Goal: Obtain resource: Download file/media

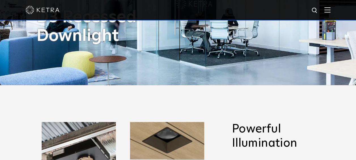
scroll to position [75, 0]
click at [262, 54] on div "D3 Recessed Downlight" at bounding box center [177, 5] width 283 height 160
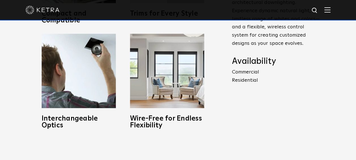
scroll to position [268, 0]
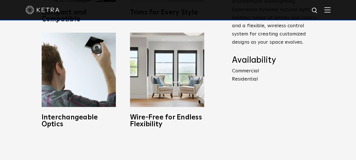
click at [242, 72] on p "Commercial Residential" at bounding box center [276, 75] width 88 height 16
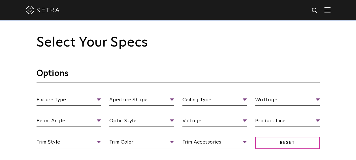
scroll to position [438, 0]
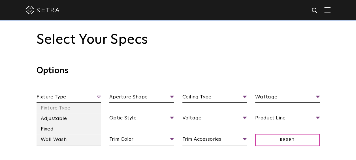
click at [100, 94] on span "Fixture Type" at bounding box center [68, 98] width 64 height 10
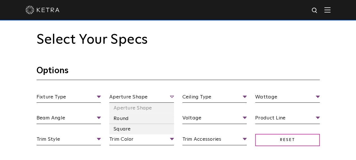
click at [171, 97] on span "Aperture Shape" at bounding box center [141, 98] width 64 height 10
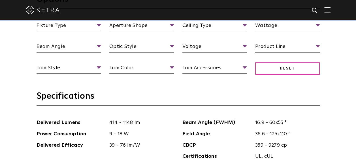
scroll to position [497, 0]
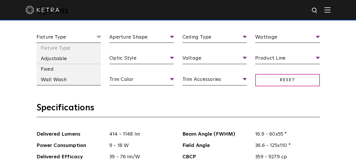
click at [98, 37] on span "Fixture Type" at bounding box center [68, 38] width 64 height 10
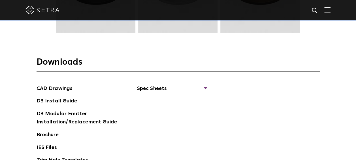
scroll to position [786, 0]
click at [205, 89] on span "Spec Sheets" at bounding box center [171, 90] width 69 height 12
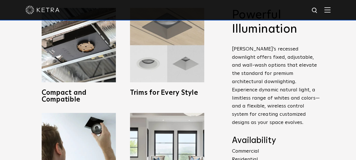
scroll to position [189, 0]
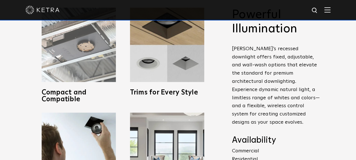
click at [93, 49] on img at bounding box center [79, 45] width 74 height 74
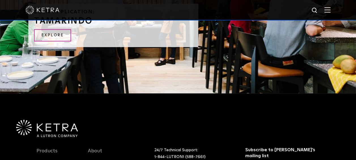
scroll to position [1119, 0]
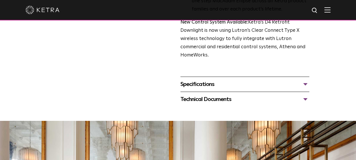
scroll to position [236, 0]
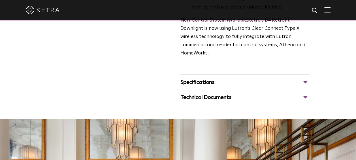
click at [298, 84] on div "Specifications" at bounding box center [244, 82] width 129 height 9
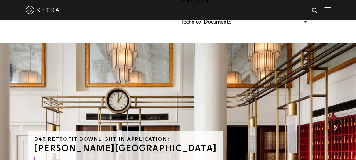
scroll to position [372, 0]
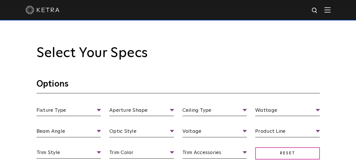
scroll to position [246, 0]
